Goal: Transaction & Acquisition: Purchase product/service

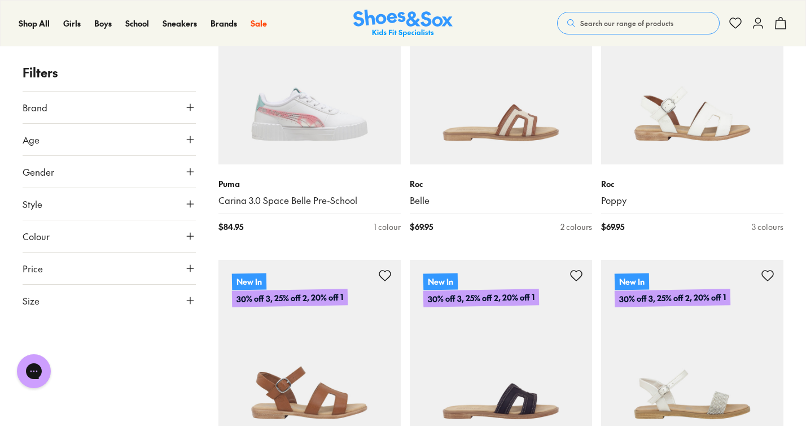
scroll to position [2225, 0]
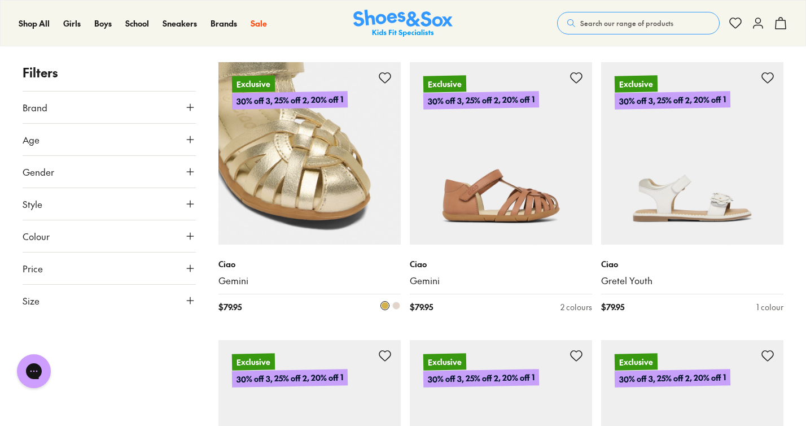
scroll to position [3255, 0]
click at [310, 196] on img at bounding box center [309, 153] width 182 height 182
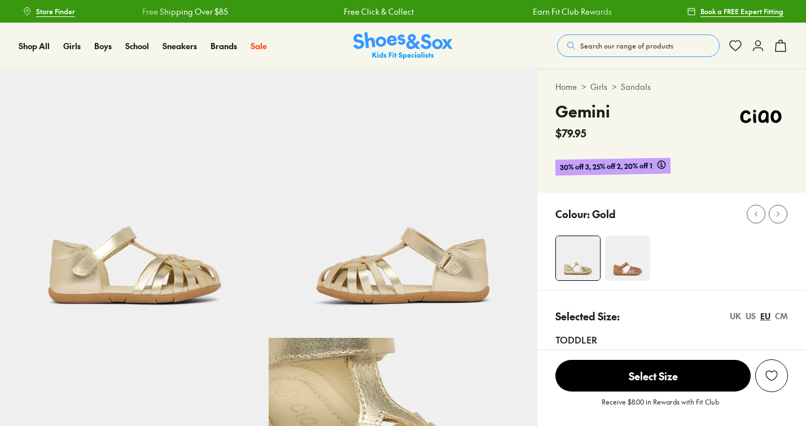
select select "*"
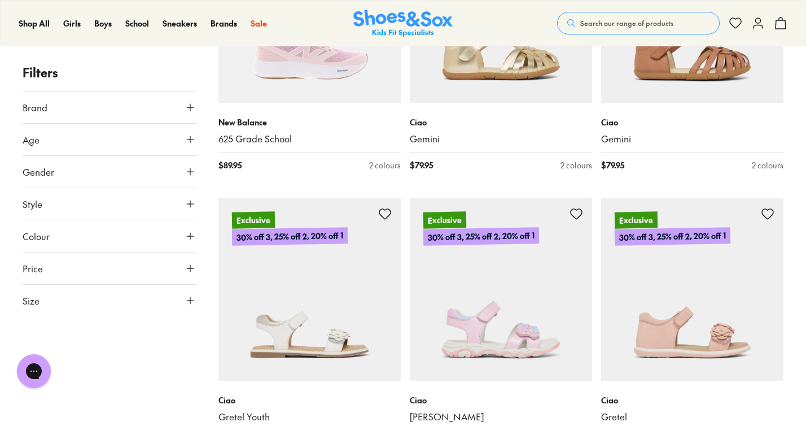
scroll to position [389, 0]
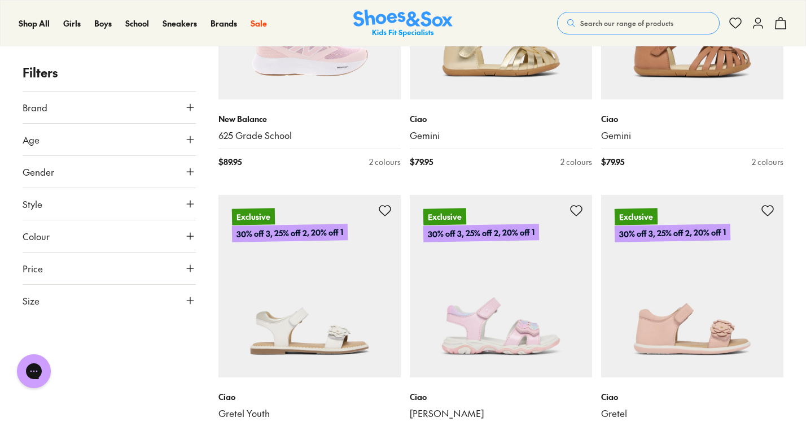
click at [191, 138] on icon at bounding box center [190, 139] width 11 height 11
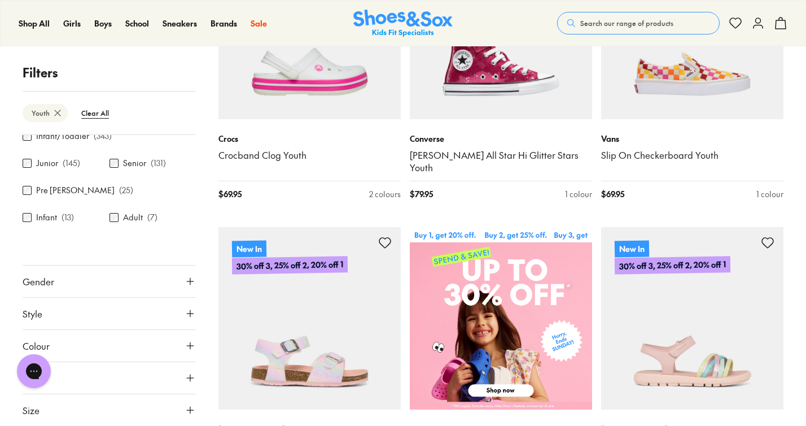
scroll to position [327, 0]
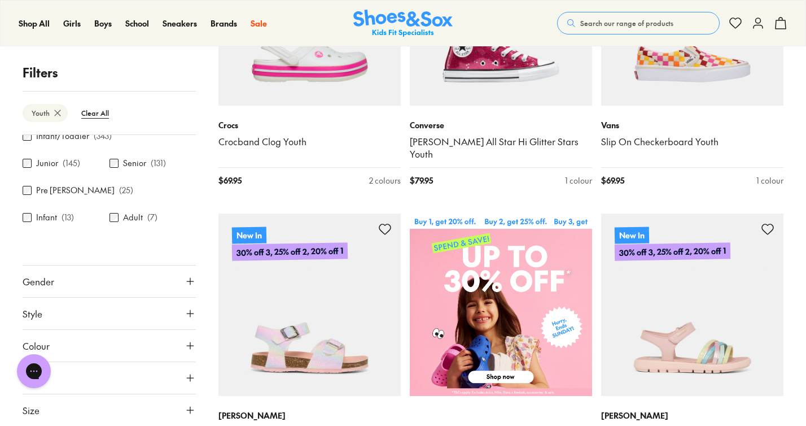
click at [187, 283] on icon at bounding box center [190, 280] width 11 height 11
click at [106, 315] on label "Girls" at bounding box center [109, 314] width 56 height 21
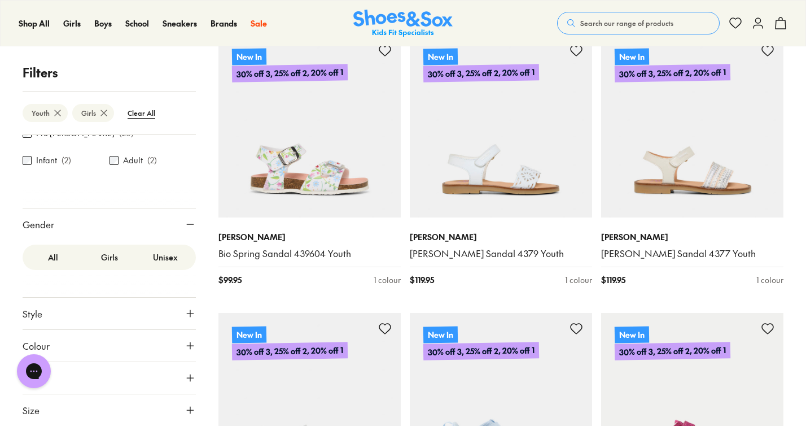
scroll to position [784, 0]
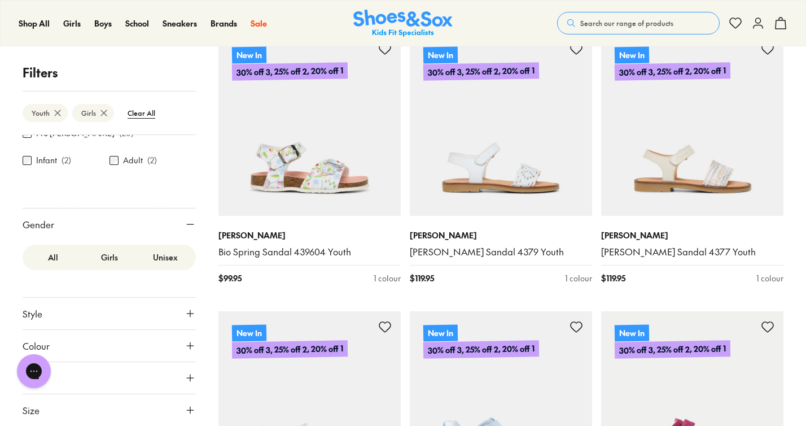
click at [70, 223] on button "Gender" at bounding box center [109, 224] width 173 height 32
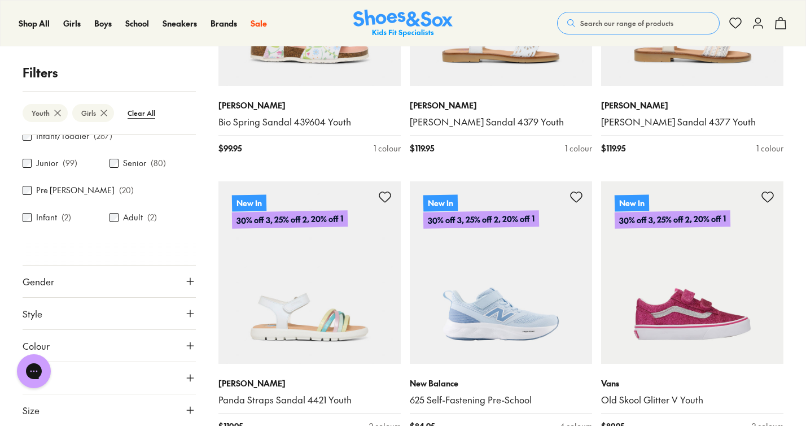
scroll to position [916, 0]
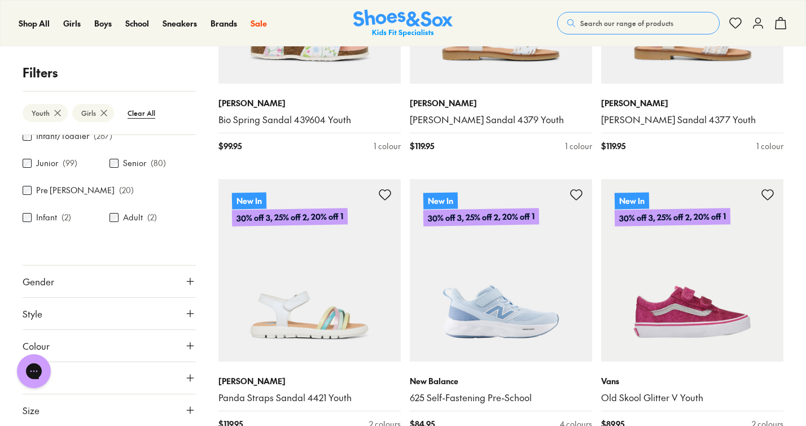
click at [185, 413] on icon at bounding box center [190, 409] width 11 height 11
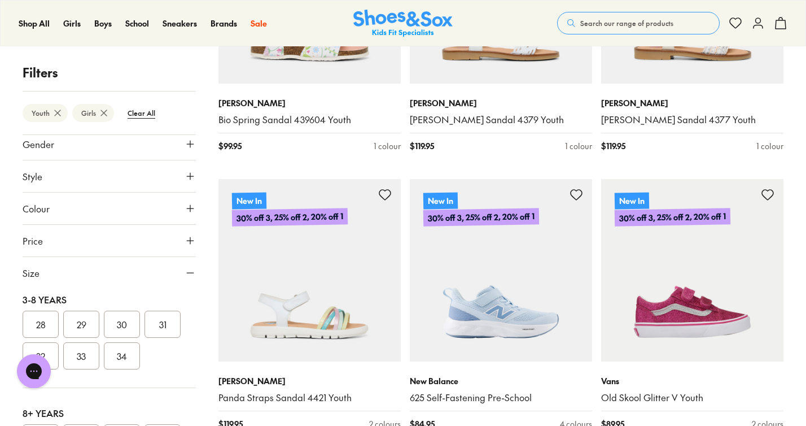
scroll to position [240, 0]
click at [126, 328] on button "30" at bounding box center [122, 323] width 36 height 27
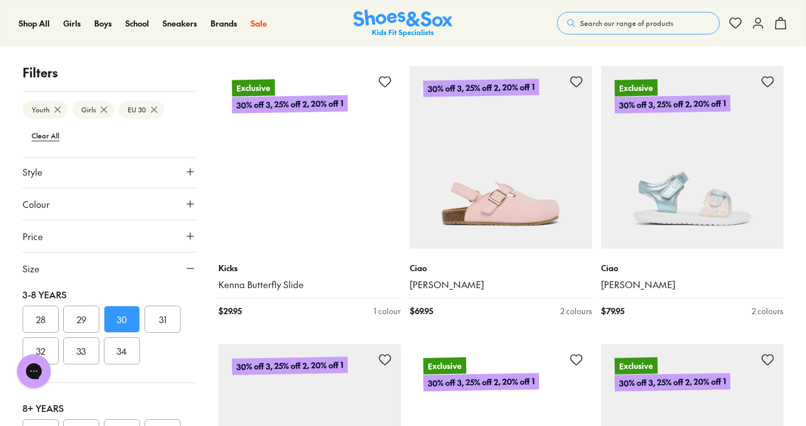
scroll to position [2406, 0]
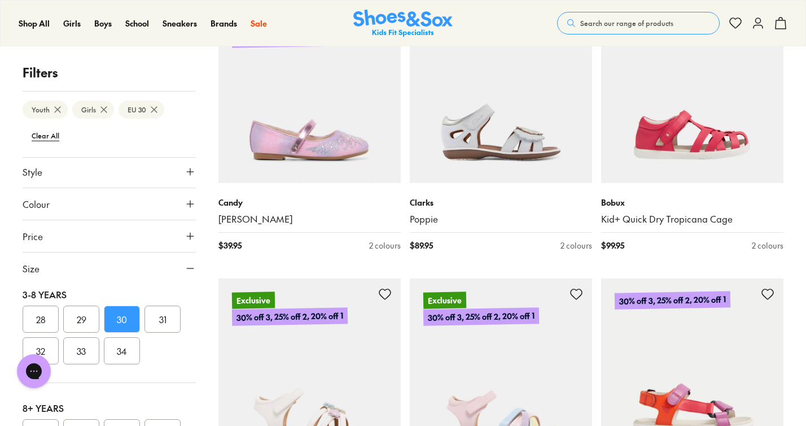
scroll to position [3584, 0]
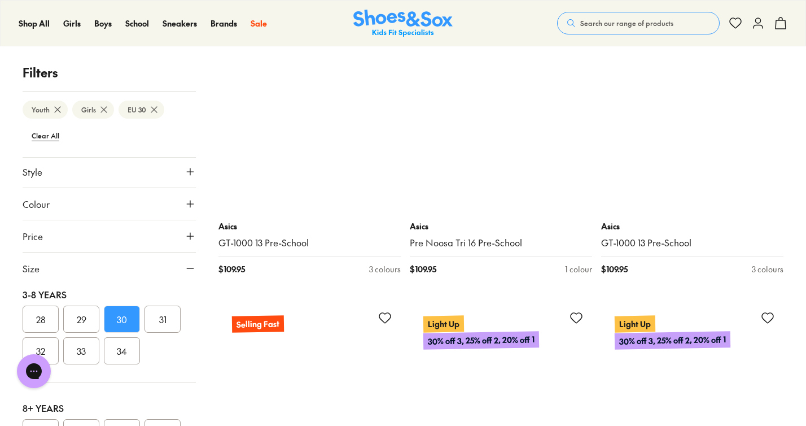
scroll to position [8290, 0]
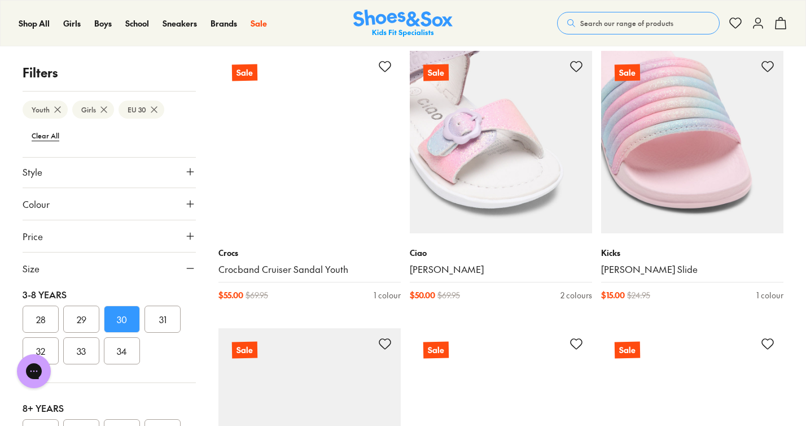
scroll to position [11040, 0]
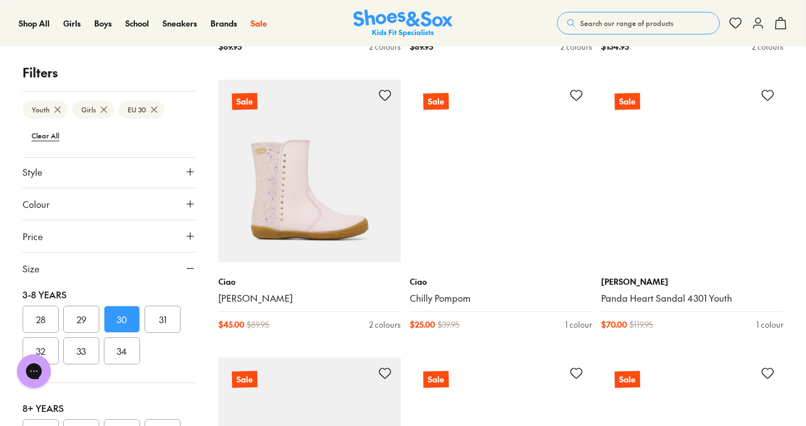
scroll to position [12400, 0]
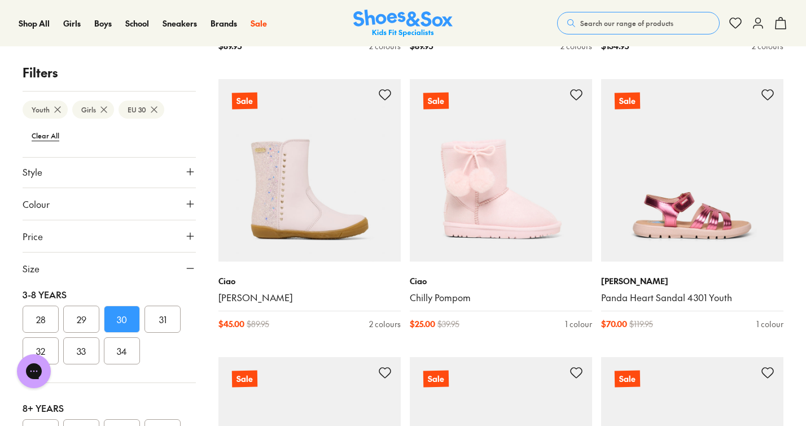
click at [615, 23] on span "Search our range of products" at bounding box center [626, 23] width 93 height 10
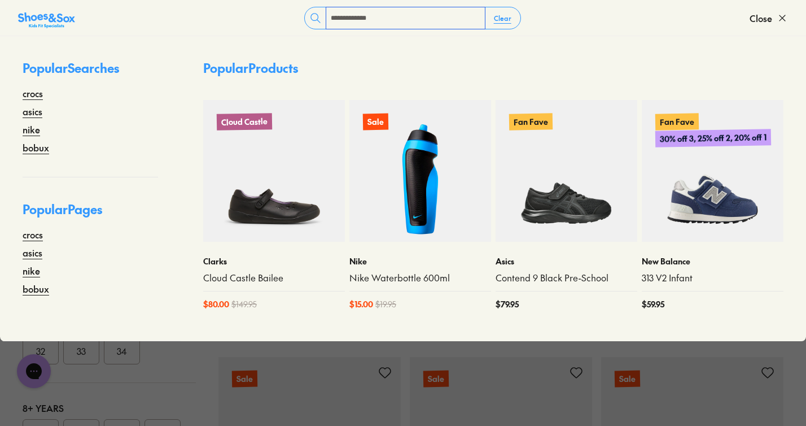
type input "**********"
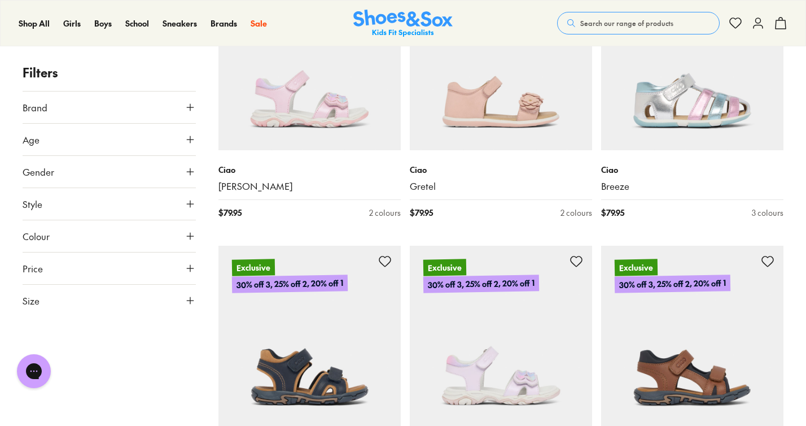
scroll to position [1301, 0]
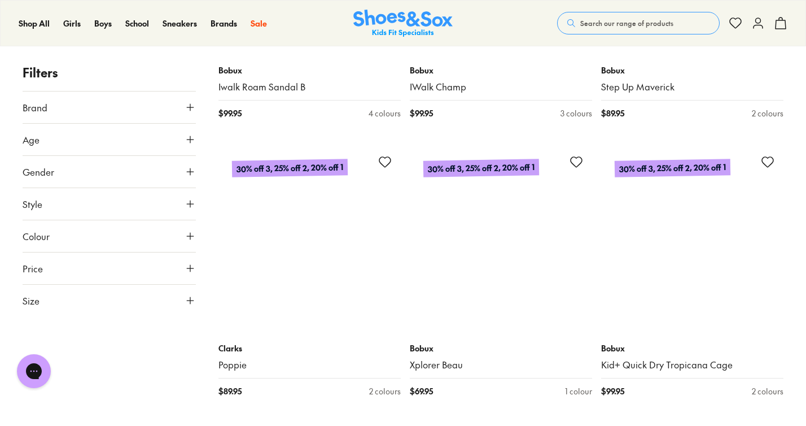
scroll to position [6133, 0]
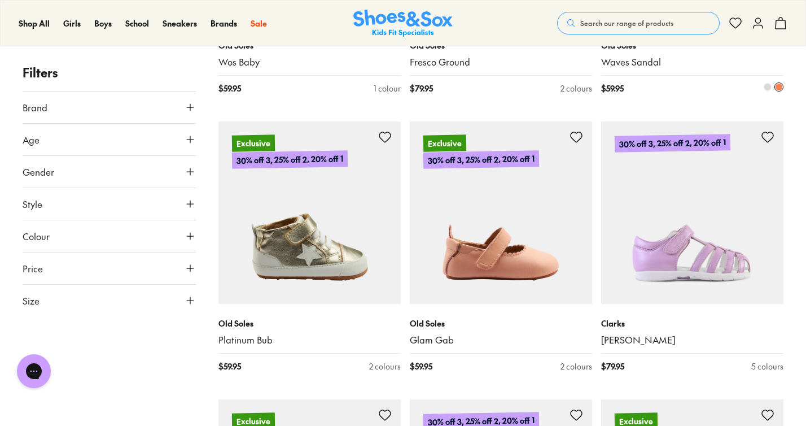
scroll to position [4365, 0]
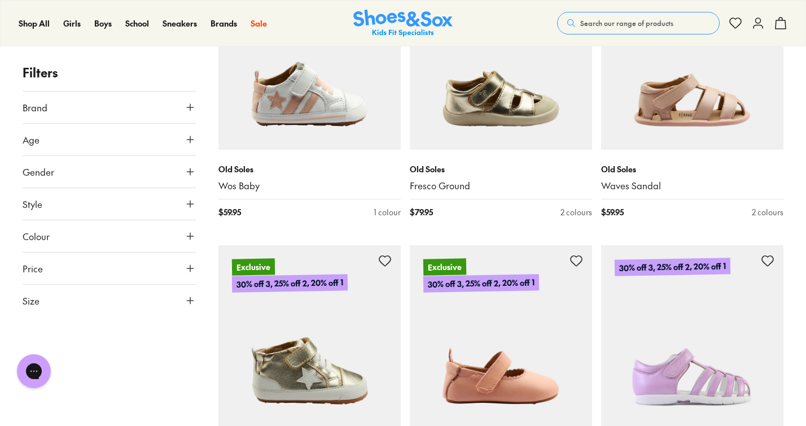
click at [189, 109] on icon at bounding box center [190, 107] width 11 height 11
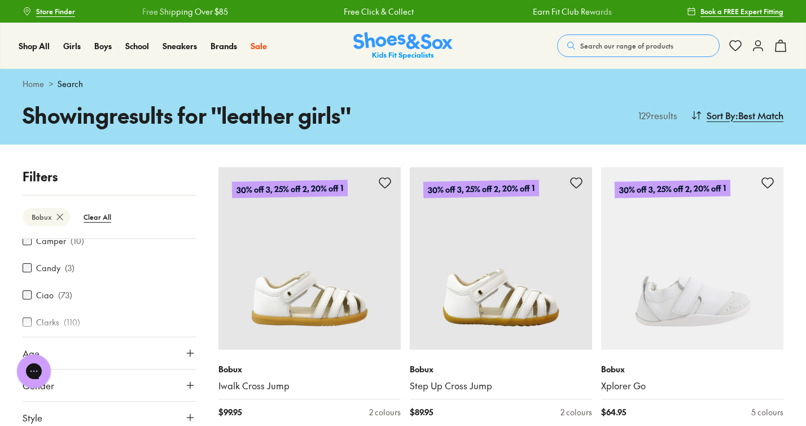
scroll to position [29, 0]
click at [178, 354] on button "Age" at bounding box center [109, 353] width 173 height 32
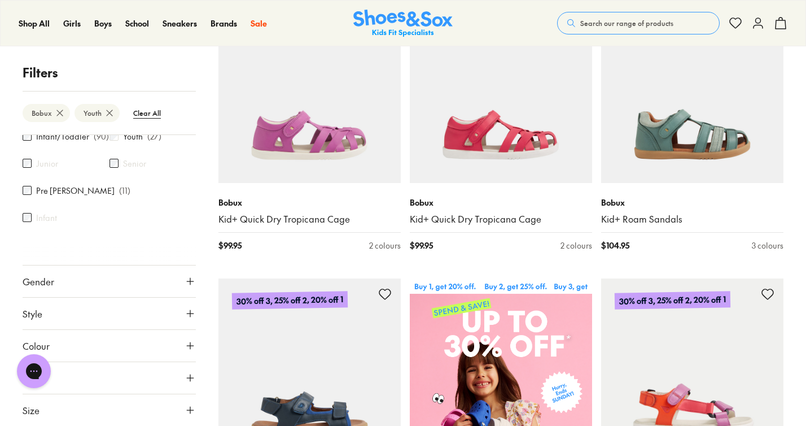
scroll to position [168, 0]
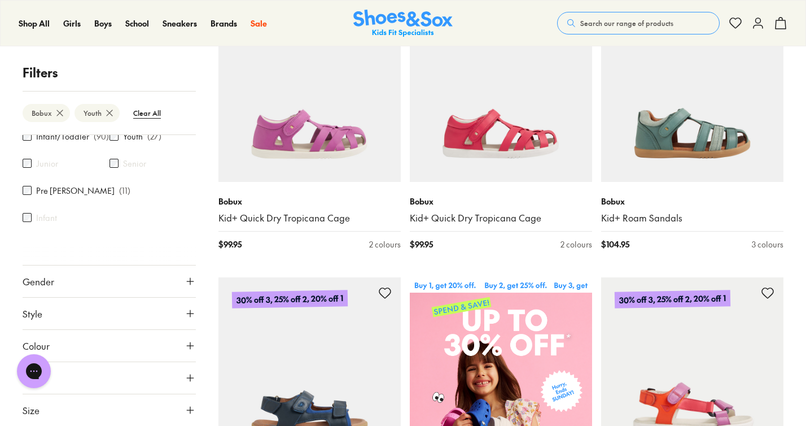
click at [187, 280] on icon at bounding box center [190, 280] width 11 height 11
click at [84, 313] on label "Girls" at bounding box center [88, 314] width 42 height 21
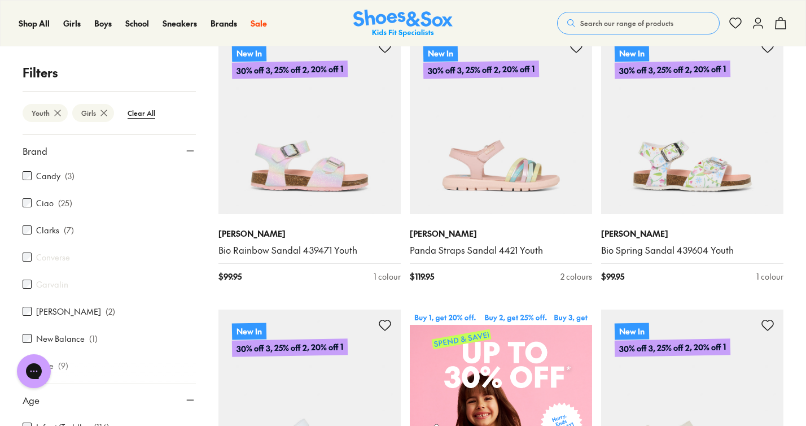
scroll to position [167, 0]
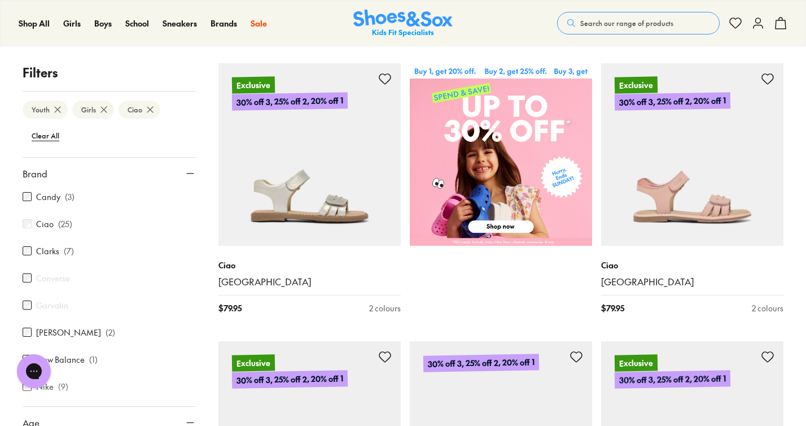
scroll to position [395, 0]
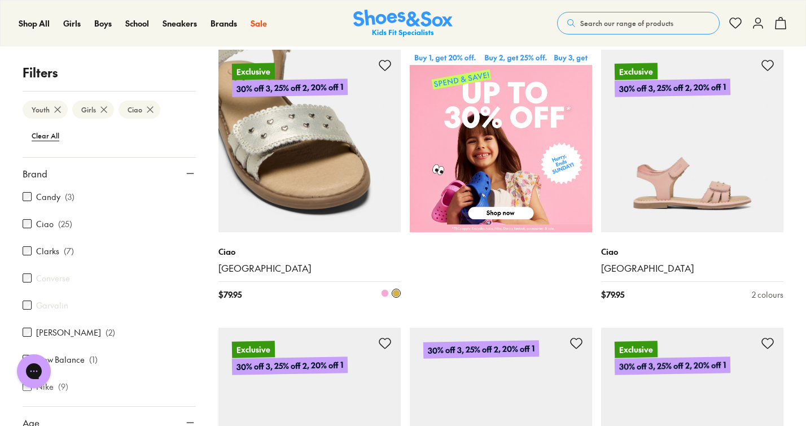
click at [282, 183] on img at bounding box center [309, 141] width 182 height 182
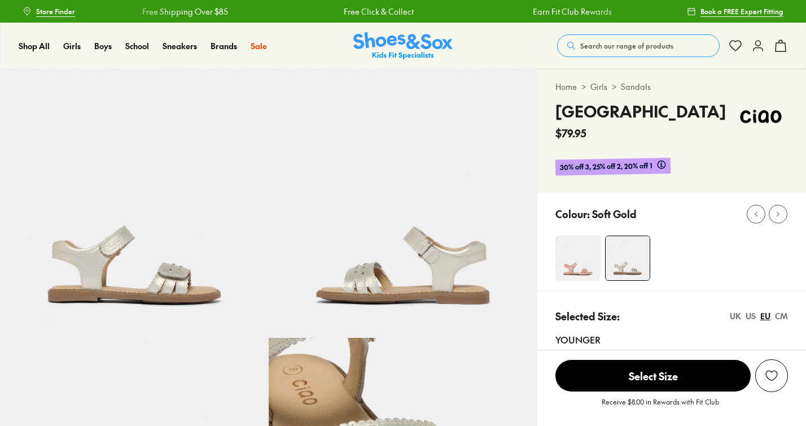
select select "*"
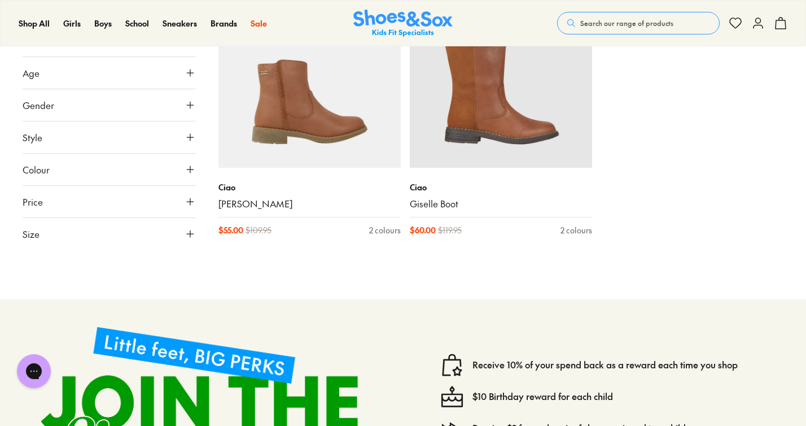
scroll to position [2404, 0]
